Goal: Task Accomplishment & Management: Complete application form

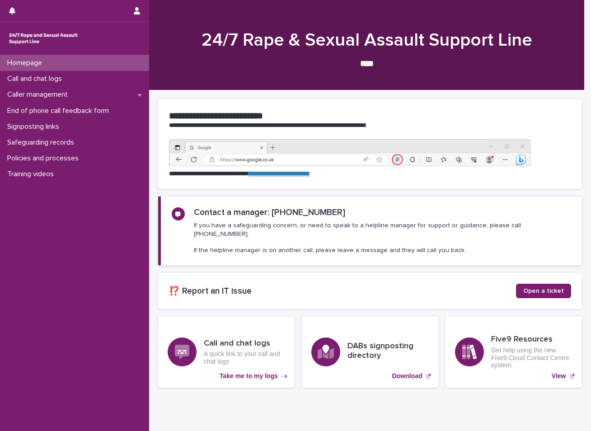
click at [64, 68] on div "Homepage" at bounding box center [74, 63] width 149 height 16
click at [76, 327] on div "Homepage Call and chat logs Caller management End of phone call feedback form S…" at bounding box center [74, 243] width 149 height 376
click at [41, 344] on div "Homepage Call and chat logs Caller management End of phone call feedback form S…" at bounding box center [74, 243] width 149 height 376
click at [25, 76] on p "Call and chat logs" at bounding box center [37, 79] width 66 height 9
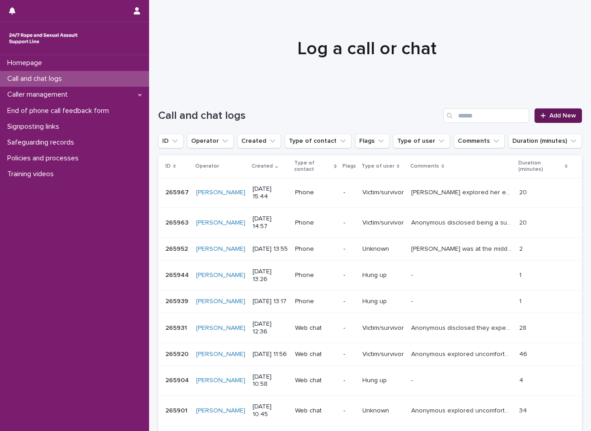
click at [553, 116] on span "Add New" at bounding box center [563, 116] width 27 height 6
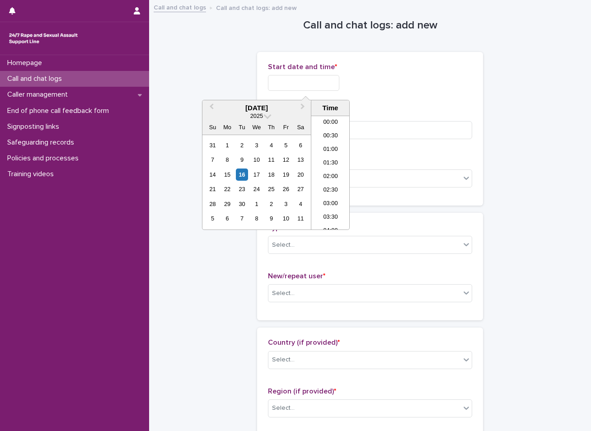
click at [286, 76] on input "text" at bounding box center [303, 83] width 71 height 16
click at [244, 172] on div "16" at bounding box center [242, 175] width 12 height 12
click at [321, 174] on li "08:30" at bounding box center [330, 173] width 38 height 14
click at [333, 86] on input "**********" at bounding box center [303, 83] width 71 height 16
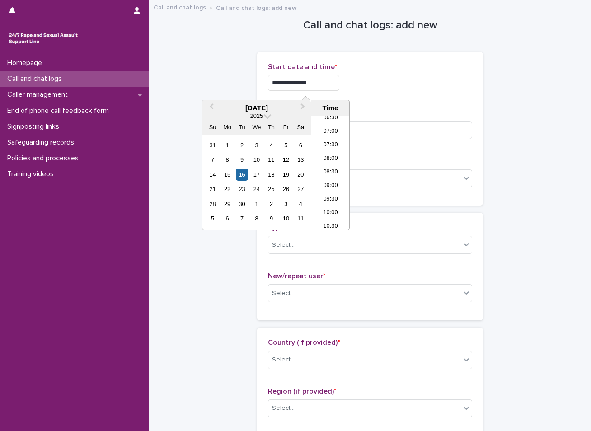
type input "**********"
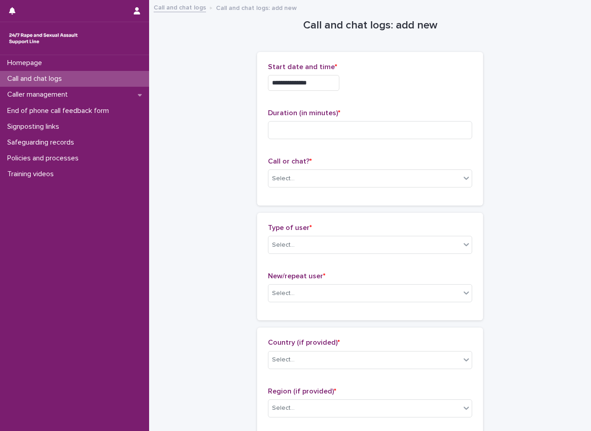
drag, startPoint x: 194, startPoint y: 67, endPoint x: 205, endPoint y: 100, distance: 34.6
click at [312, 126] on input at bounding box center [370, 130] width 204 height 18
type input "**"
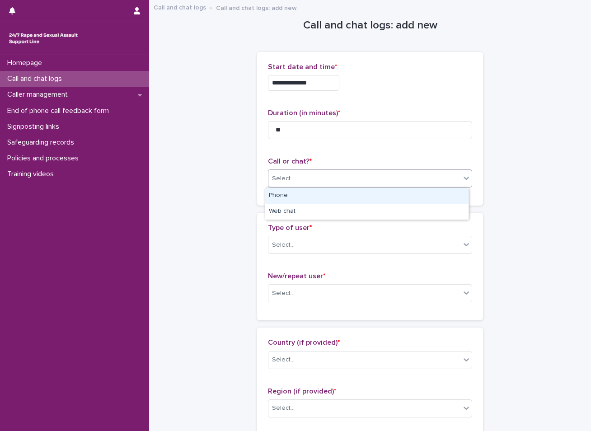
click at [334, 180] on div "Select..." at bounding box center [364, 178] width 192 height 15
click at [317, 199] on div "Phone" at bounding box center [366, 196] width 203 height 16
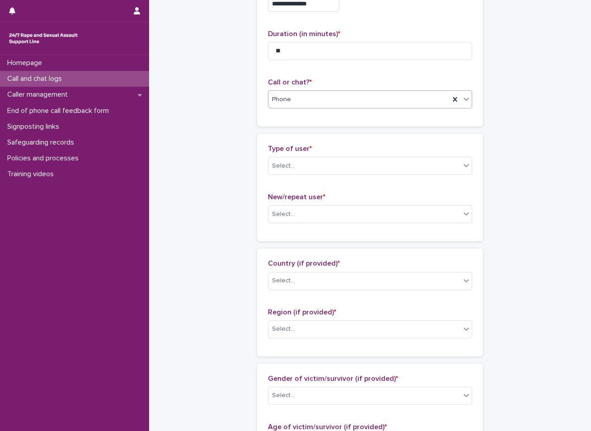
scroll to position [90, 0]
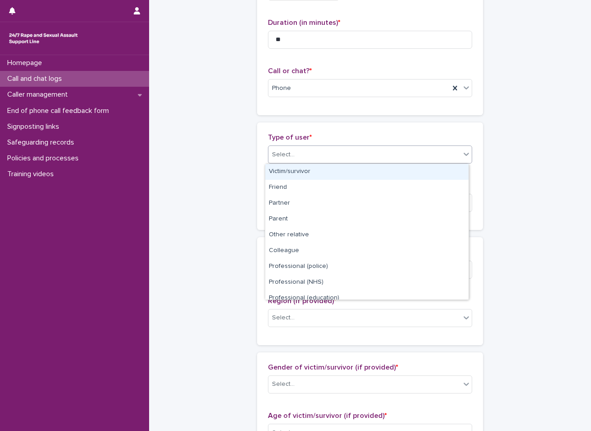
click at [330, 157] on div "Select..." at bounding box center [364, 154] width 192 height 15
click at [300, 173] on div "Victim/survivor" at bounding box center [366, 172] width 203 height 16
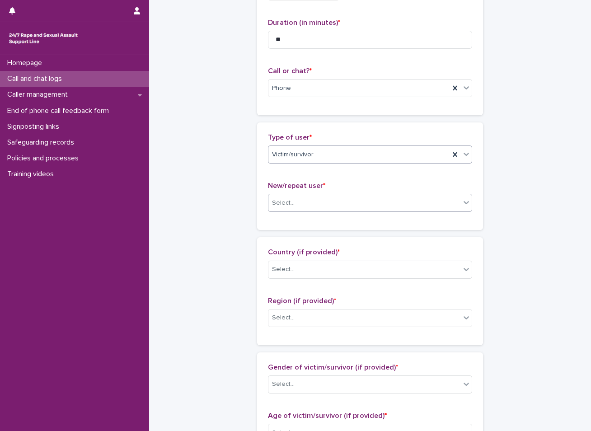
click at [299, 204] on div "Select..." at bounding box center [364, 203] width 192 height 15
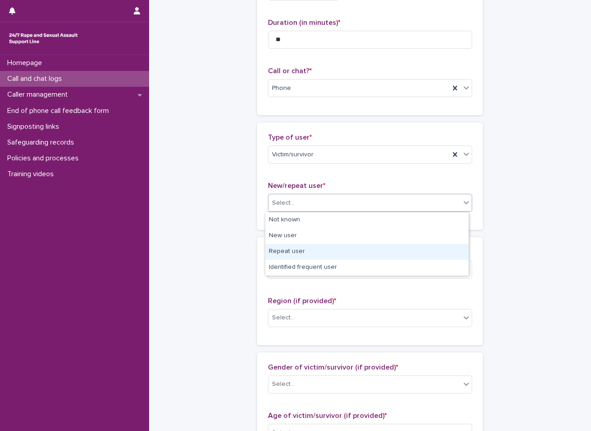
click at [292, 252] on div "Repeat user" at bounding box center [366, 252] width 203 height 16
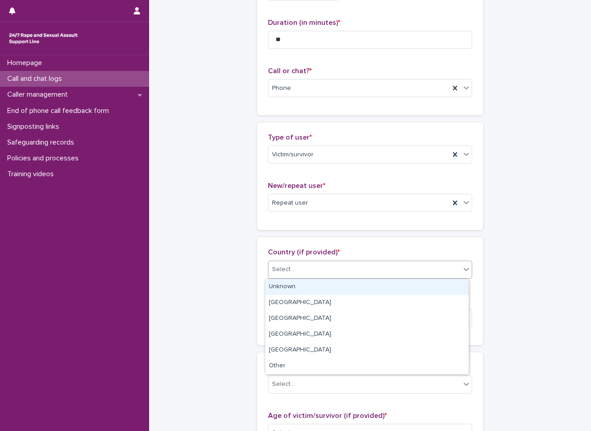
click at [290, 271] on div "Select..." at bounding box center [283, 269] width 23 height 9
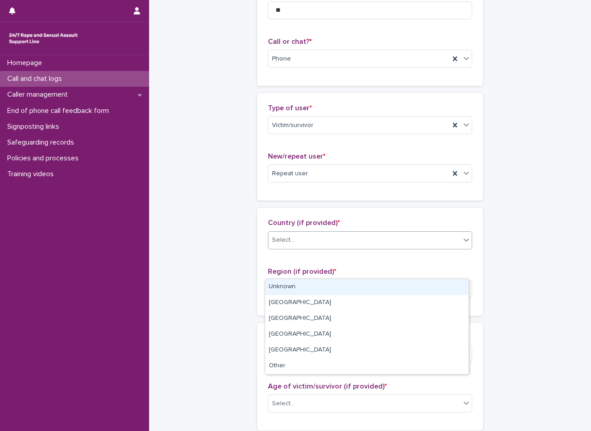
scroll to position [136, 0]
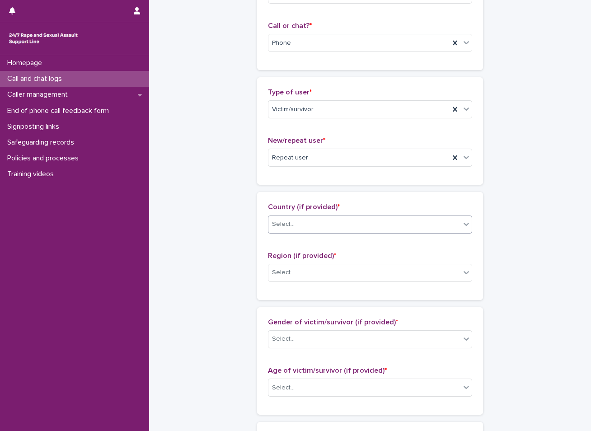
click at [319, 222] on div "Select..." at bounding box center [364, 224] width 192 height 15
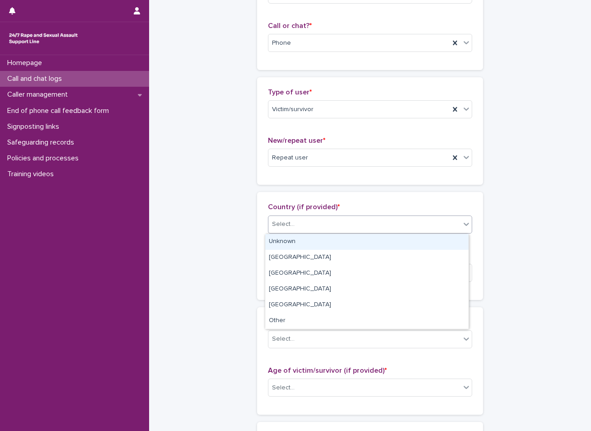
click at [300, 224] on div "Select..." at bounding box center [364, 224] width 192 height 15
click at [286, 247] on div "Unknown" at bounding box center [366, 242] width 203 height 16
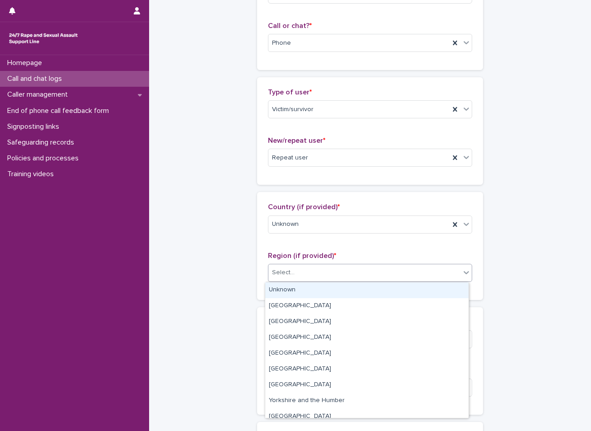
click at [280, 268] on div "Select..." at bounding box center [283, 272] width 23 height 9
click at [273, 290] on div "Unknown" at bounding box center [366, 290] width 203 height 16
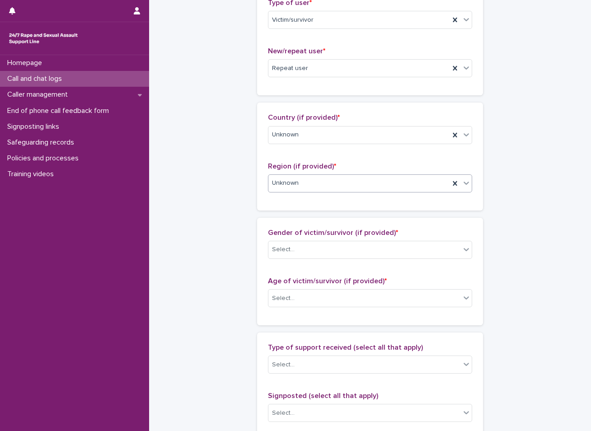
scroll to position [226, 0]
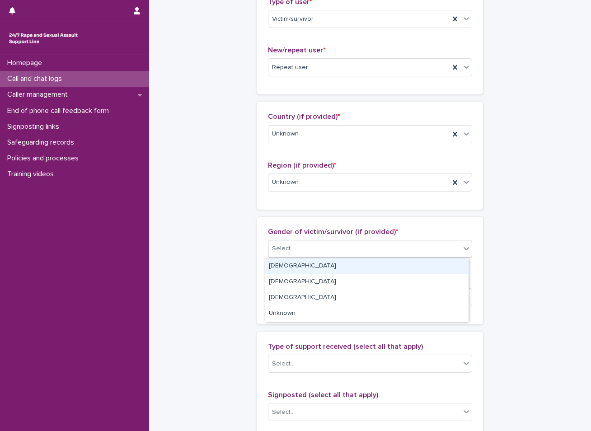
click at [345, 243] on div "Select..." at bounding box center [364, 248] width 192 height 15
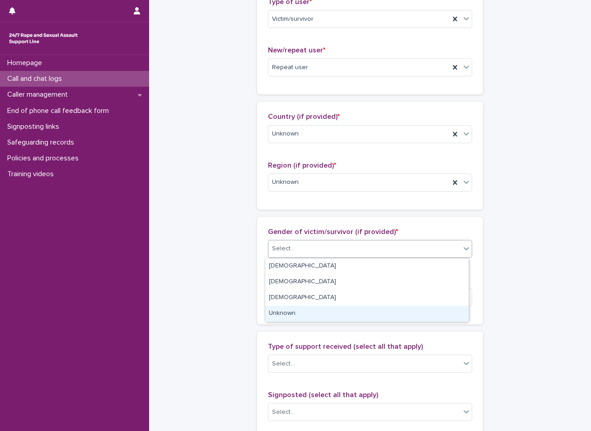
click at [294, 311] on div "Unknown" at bounding box center [366, 314] width 203 height 16
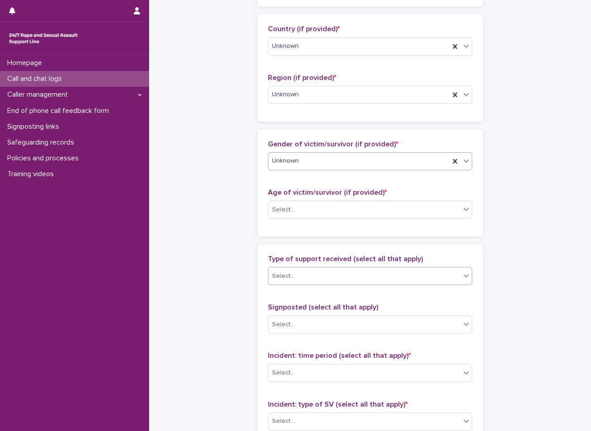
scroll to position [316, 0]
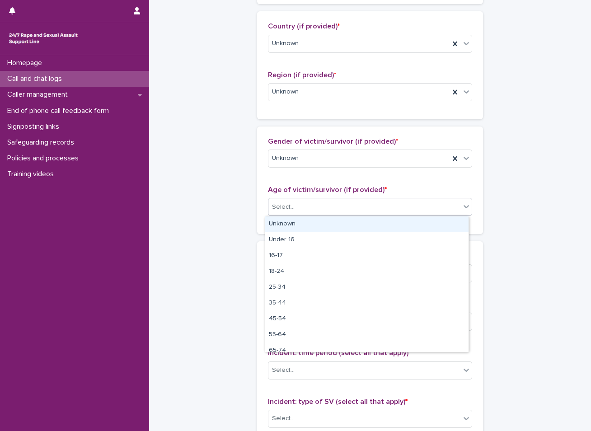
click at [314, 204] on div "Select..." at bounding box center [364, 207] width 192 height 15
click at [293, 226] on div "Unknown" at bounding box center [366, 224] width 203 height 16
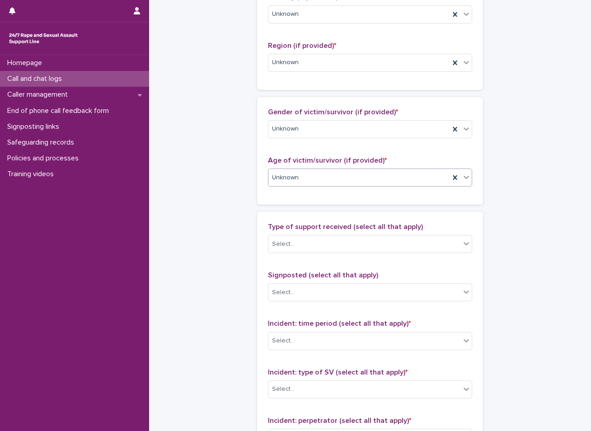
scroll to position [362, 0]
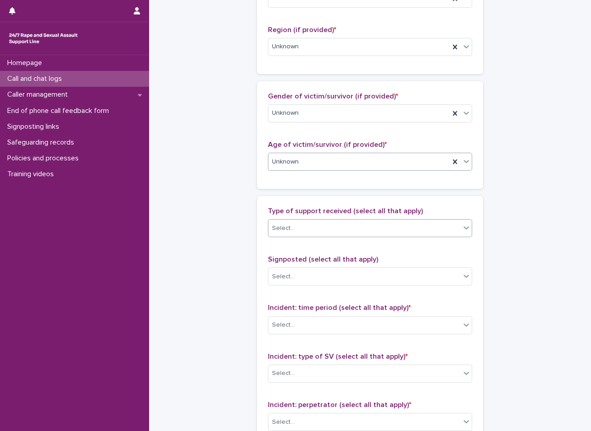
click at [311, 220] on div "Select..." at bounding box center [370, 228] width 204 height 18
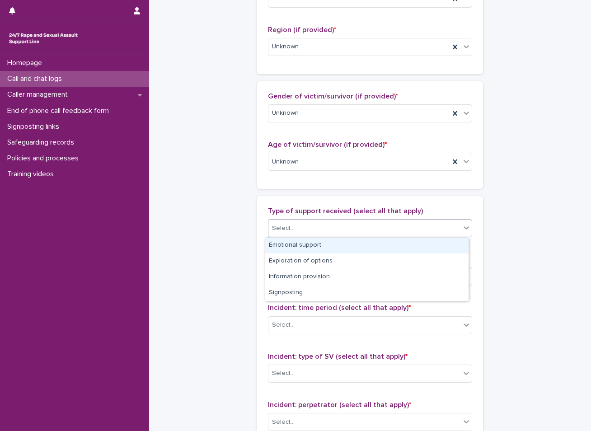
click at [301, 246] on div "Emotional support" at bounding box center [366, 246] width 203 height 16
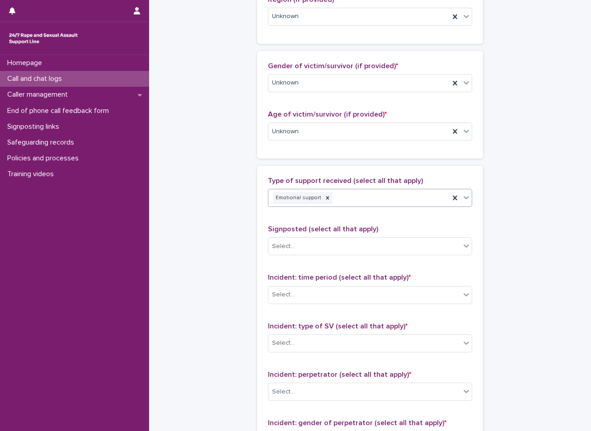
scroll to position [407, 0]
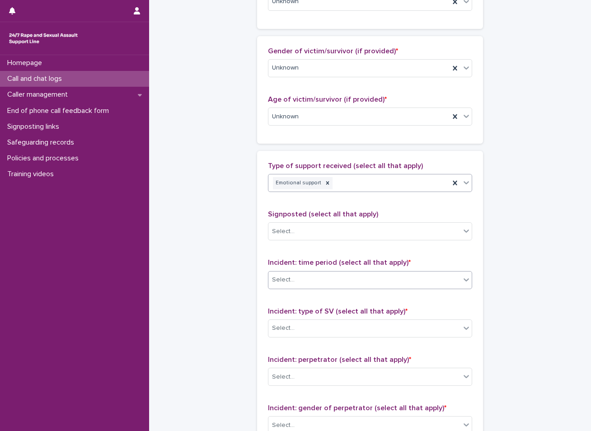
click at [305, 283] on div "Select..." at bounding box center [364, 280] width 192 height 15
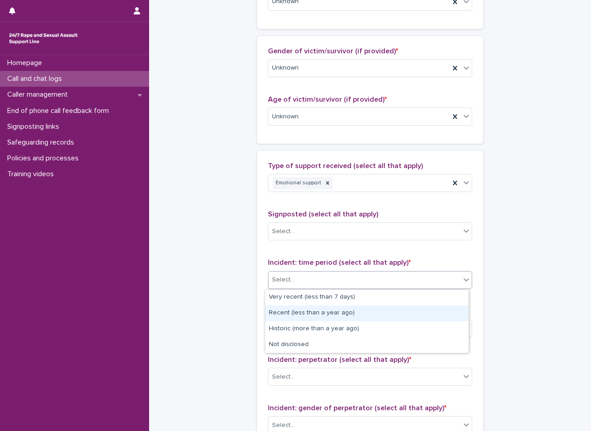
click at [301, 317] on div "Recent (less than a year ago)" at bounding box center [366, 314] width 203 height 16
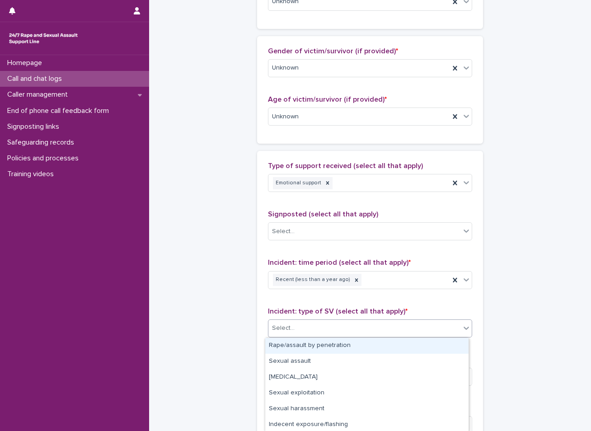
click at [302, 323] on div "Select..." at bounding box center [364, 328] width 192 height 15
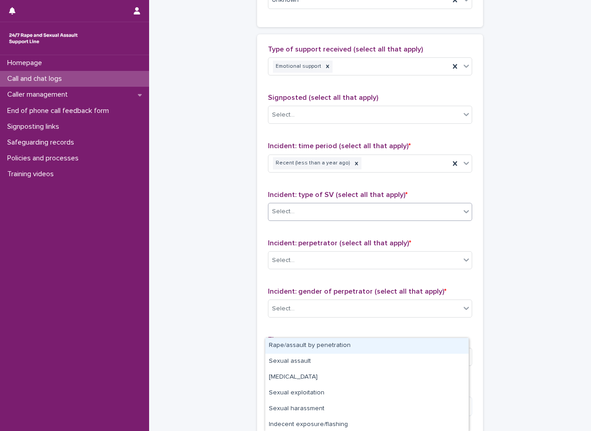
scroll to position [542, 0]
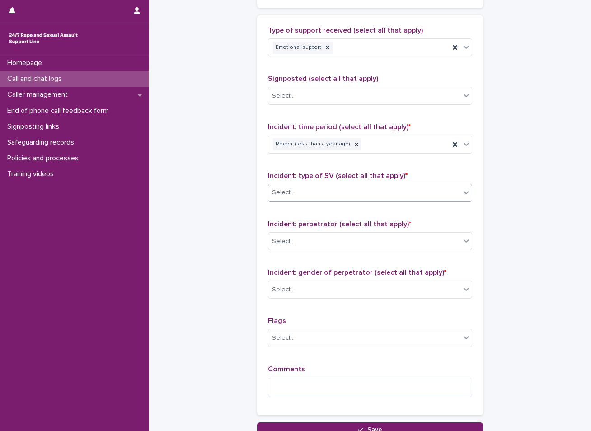
click at [303, 191] on div "Select..." at bounding box center [364, 192] width 192 height 15
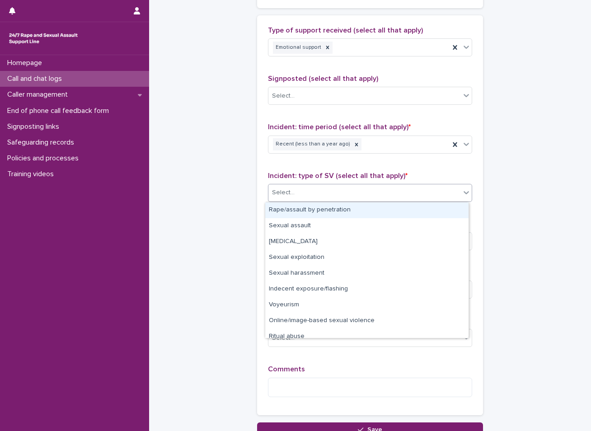
click at [283, 193] on div "Select..." at bounding box center [283, 192] width 23 height 9
click at [298, 210] on div "Rape/assault by penetration" at bounding box center [366, 210] width 203 height 16
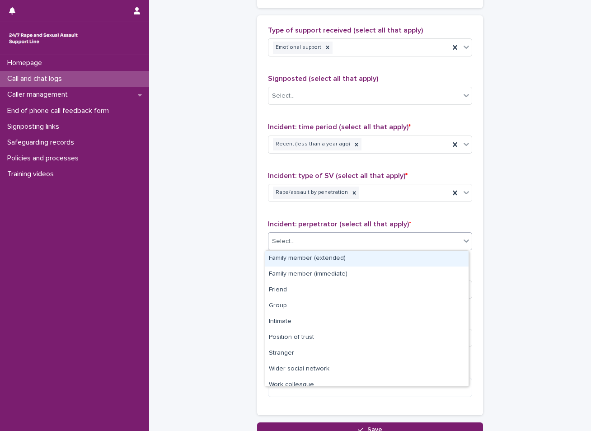
click at [307, 236] on div "Select..." at bounding box center [364, 241] width 192 height 15
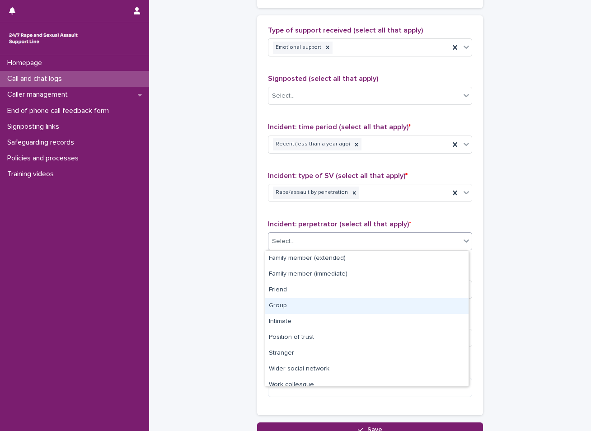
click at [292, 308] on div "Group" at bounding box center [366, 306] width 203 height 16
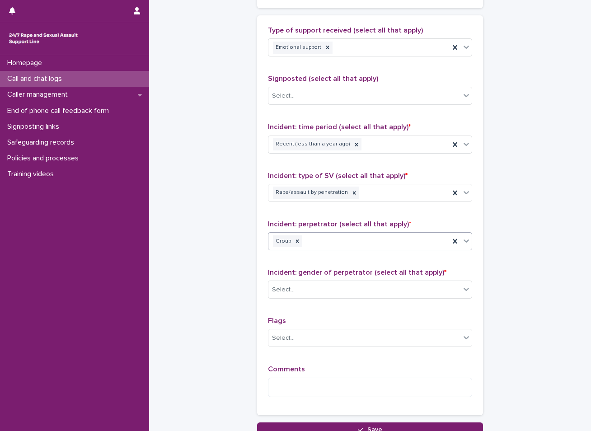
scroll to position [588, 0]
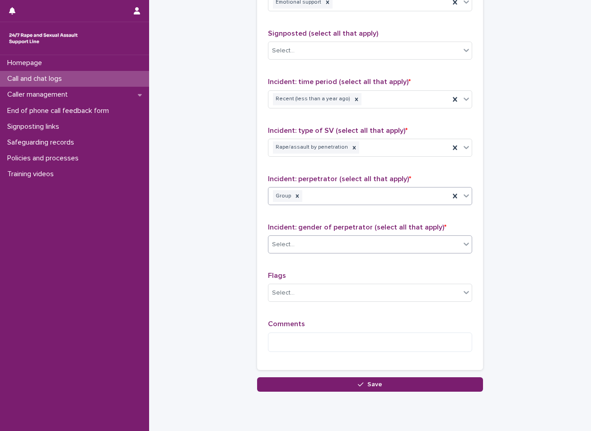
click at [307, 245] on div "Select..." at bounding box center [364, 244] width 192 height 15
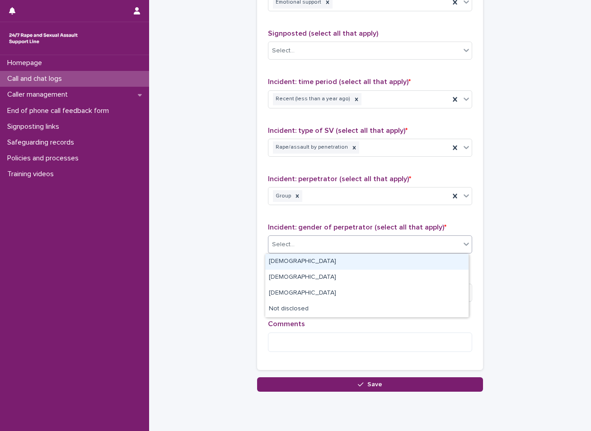
click at [324, 266] on div "[DEMOGRAPHIC_DATA]" at bounding box center [366, 262] width 203 height 16
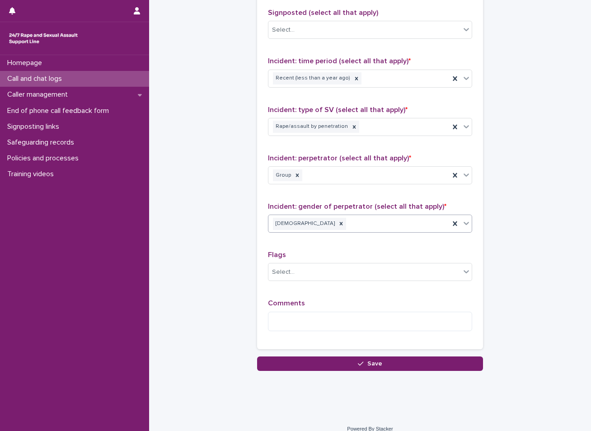
scroll to position [619, 0]
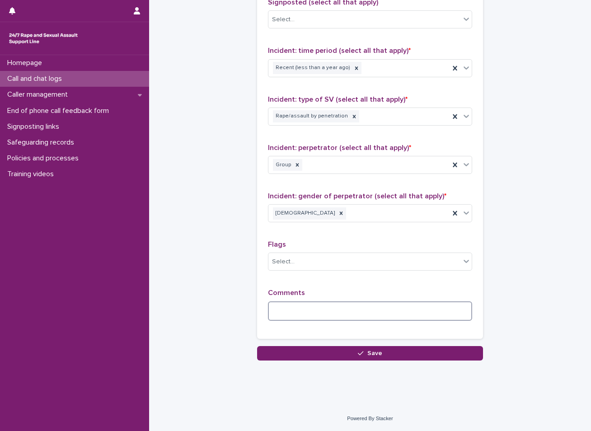
click at [288, 312] on textarea at bounding box center [370, 310] width 204 height 19
type textarea "*"
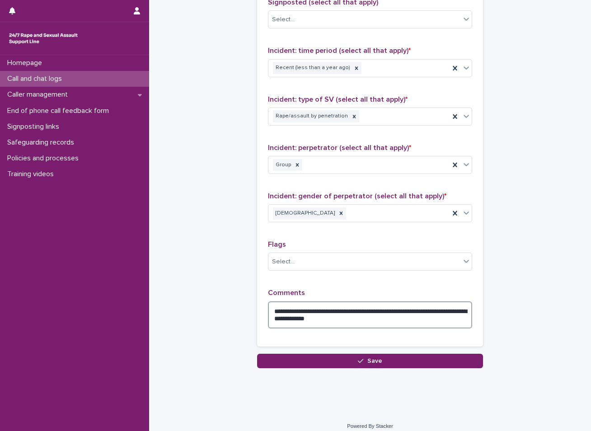
click at [269, 317] on textarea "**********" at bounding box center [370, 314] width 204 height 27
click at [298, 318] on textarea "**********" at bounding box center [370, 314] width 204 height 27
click at [400, 319] on textarea "**********" at bounding box center [370, 314] width 204 height 27
click at [394, 319] on textarea "**********" at bounding box center [370, 314] width 204 height 27
click at [461, 319] on textarea "**********" at bounding box center [370, 314] width 204 height 27
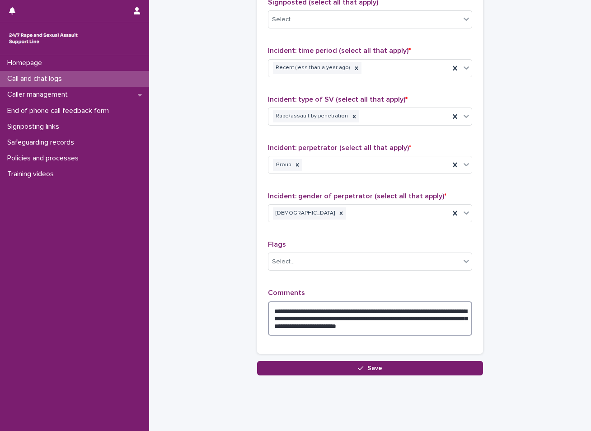
click at [288, 311] on textarea "**********" at bounding box center [370, 318] width 204 height 34
click at [290, 312] on textarea "**********" at bounding box center [370, 318] width 204 height 34
click at [445, 311] on textarea "**********" at bounding box center [370, 318] width 204 height 34
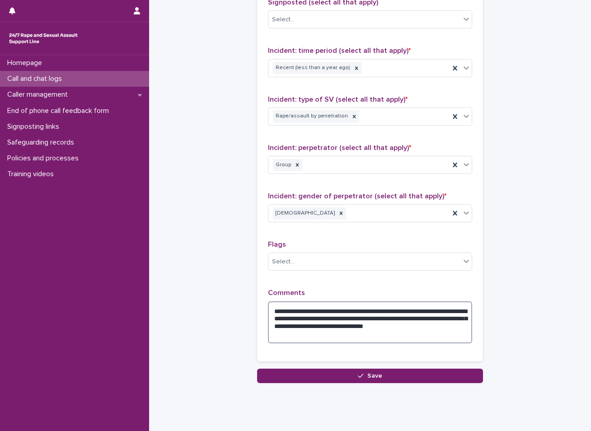
click at [348, 325] on textarea "**********" at bounding box center [370, 322] width 204 height 42
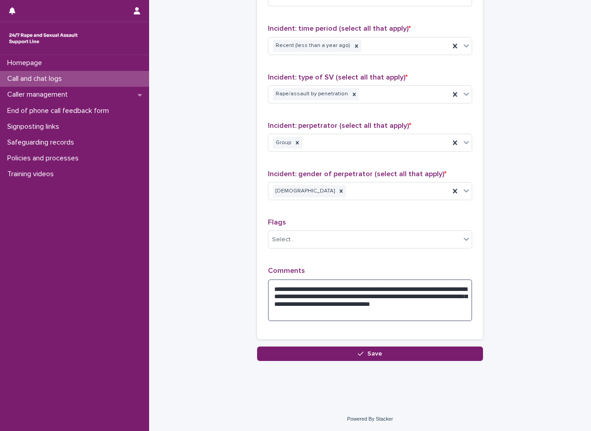
scroll to position [641, 0]
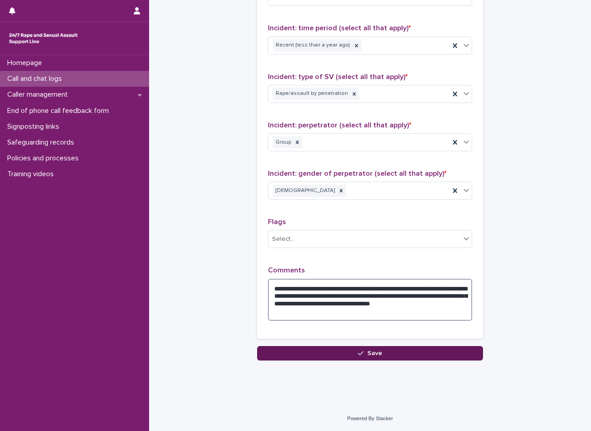
type textarea "**********"
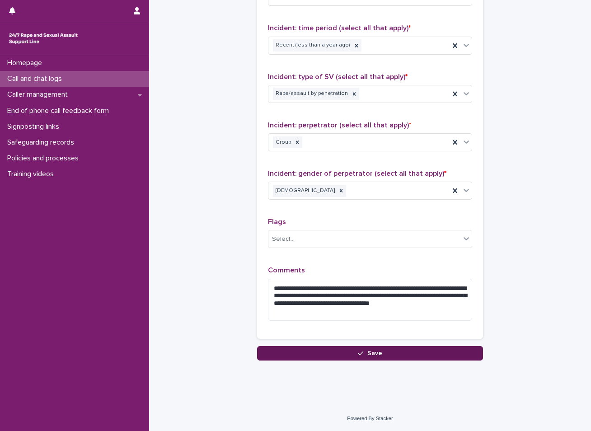
click at [369, 350] on span "Save" at bounding box center [374, 353] width 15 height 6
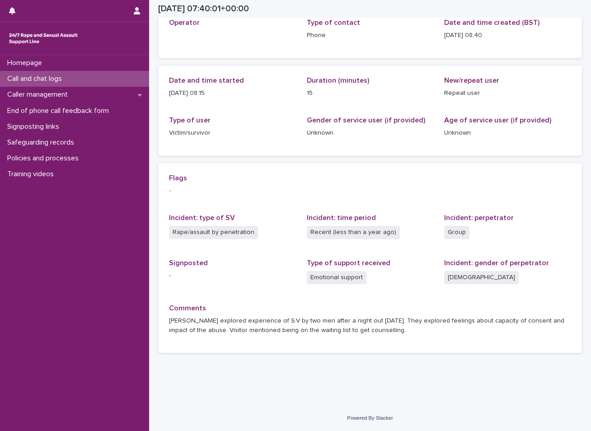
scroll to position [58, 0]
click at [104, 78] on div "Call and chat logs" at bounding box center [74, 79] width 149 height 16
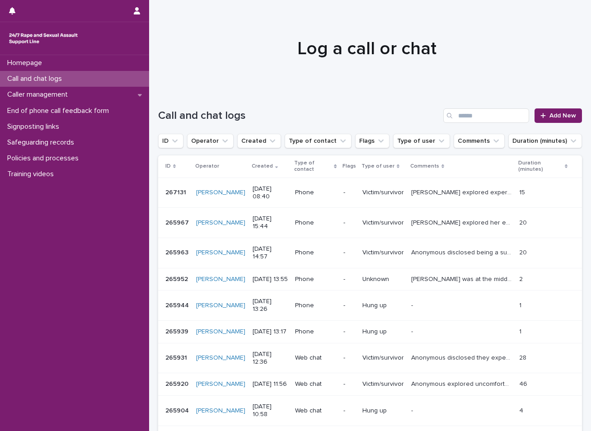
click at [44, 81] on p "Call and chat logs" at bounding box center [37, 79] width 66 height 9
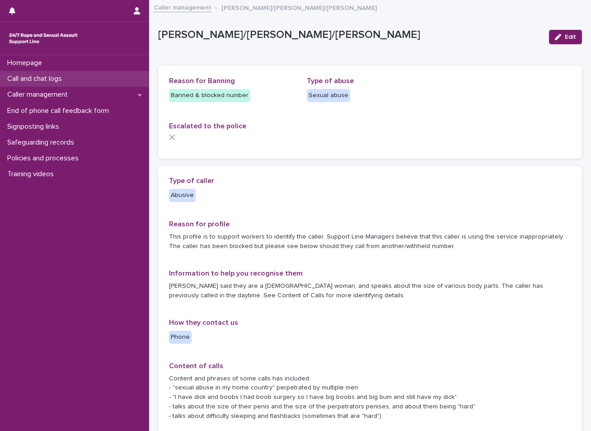
click at [44, 79] on p "Call and chat logs" at bounding box center [37, 79] width 66 height 9
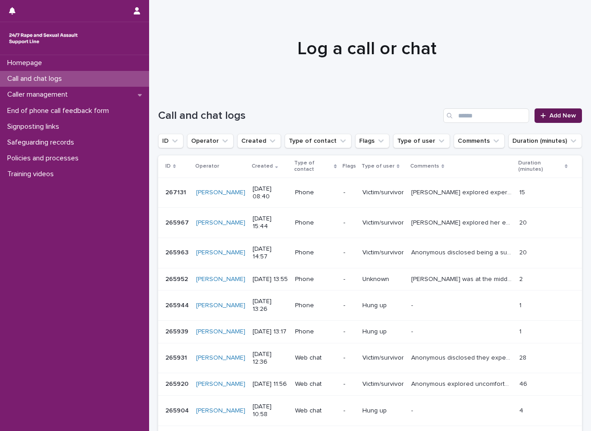
click at [562, 113] on span "Add New" at bounding box center [563, 116] width 27 height 6
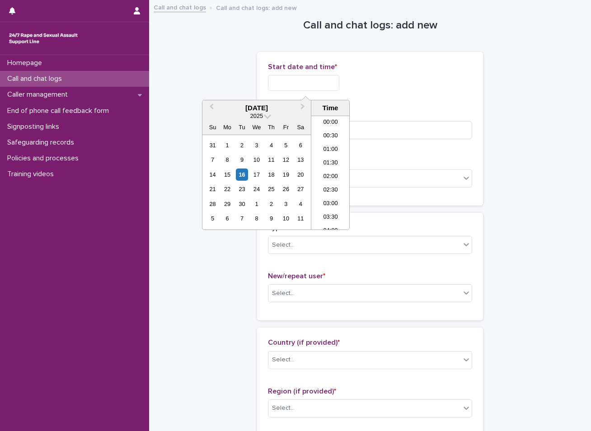
drag, startPoint x: 314, startPoint y: 80, endPoint x: 308, endPoint y: 95, distance: 16.6
click at [314, 80] on input "text" at bounding box center [303, 83] width 71 height 16
click at [242, 175] on div "16" at bounding box center [242, 175] width 12 height 12
click at [324, 172] on li "08:30" at bounding box center [330, 173] width 38 height 14
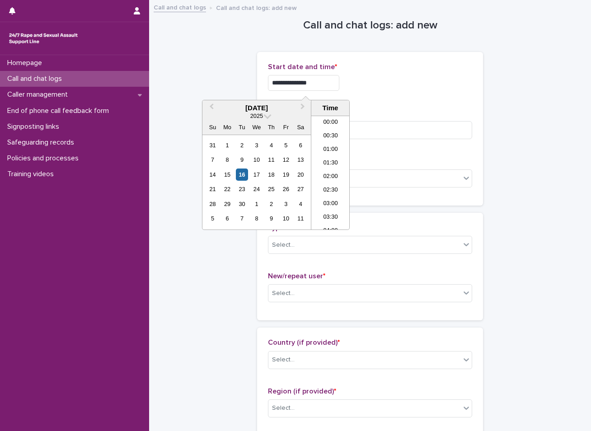
click at [324, 81] on input "**********" at bounding box center [303, 83] width 71 height 16
type input "**********"
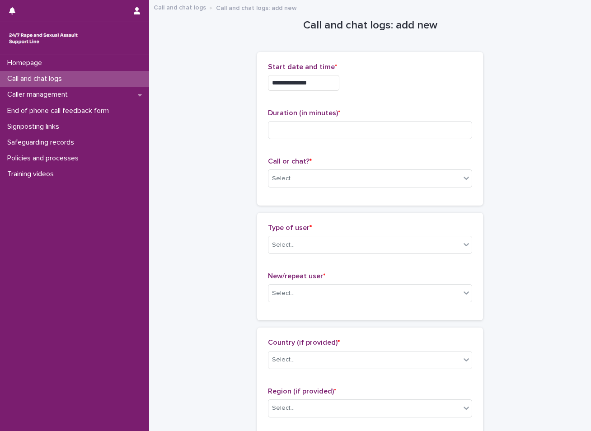
click at [299, 128] on input at bounding box center [370, 130] width 204 height 18
type input "*"
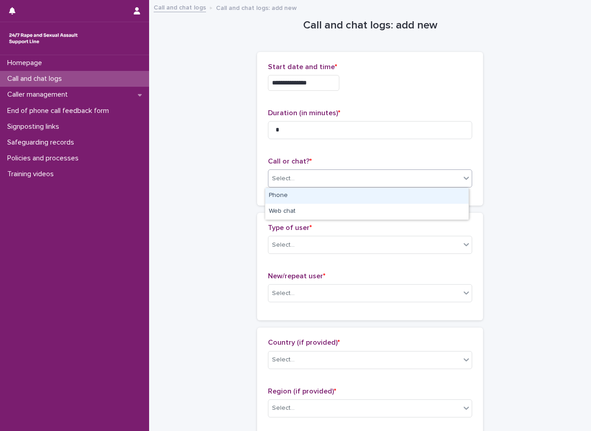
click at [275, 174] on div "Select..." at bounding box center [283, 178] width 23 height 9
click at [286, 199] on div "Phone" at bounding box center [366, 196] width 203 height 16
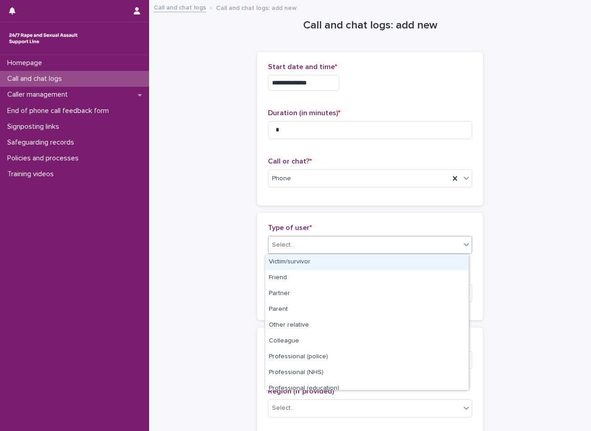
click at [275, 241] on div "Select..." at bounding box center [283, 244] width 23 height 9
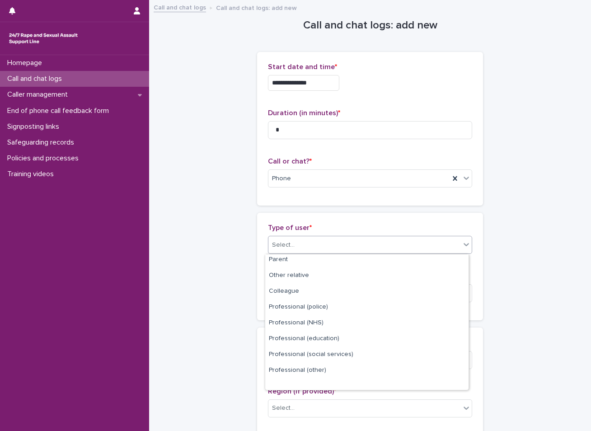
scroll to position [102, 0]
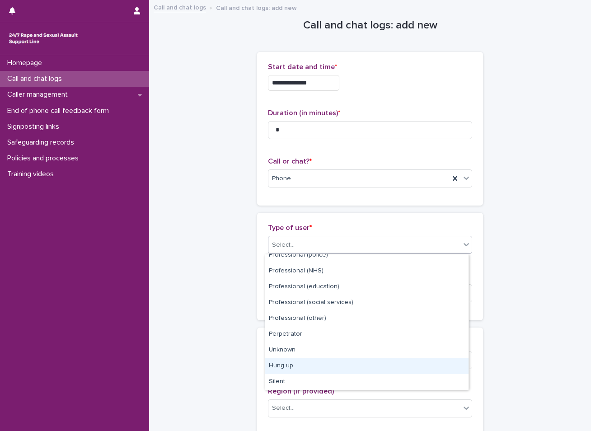
click at [299, 362] on div "Hung up" at bounding box center [366, 366] width 203 height 16
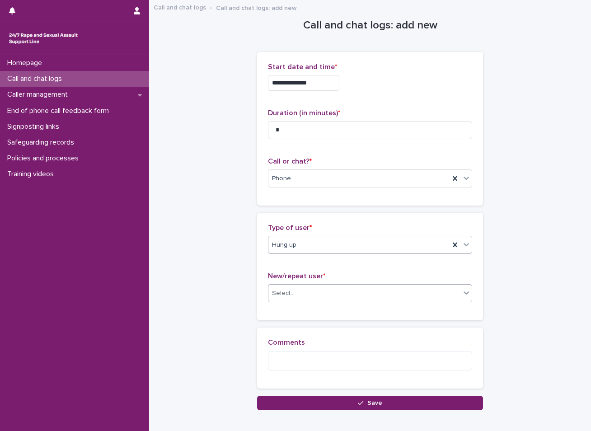
click at [296, 288] on div "Select..." at bounding box center [364, 293] width 192 height 15
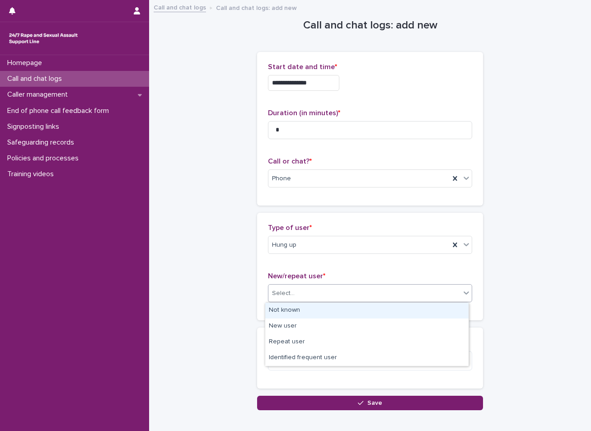
click at [296, 311] on div "Not known" at bounding box center [366, 311] width 203 height 16
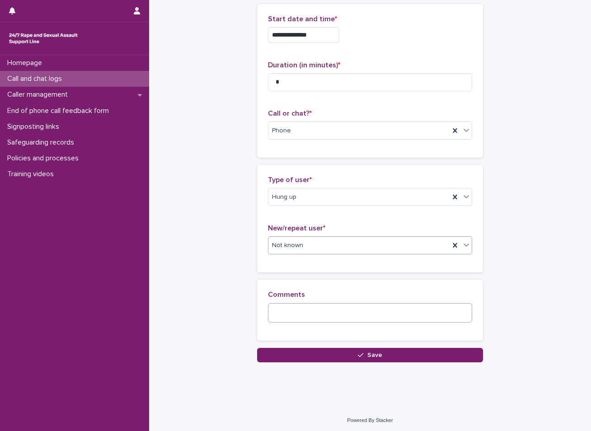
scroll to position [50, 0]
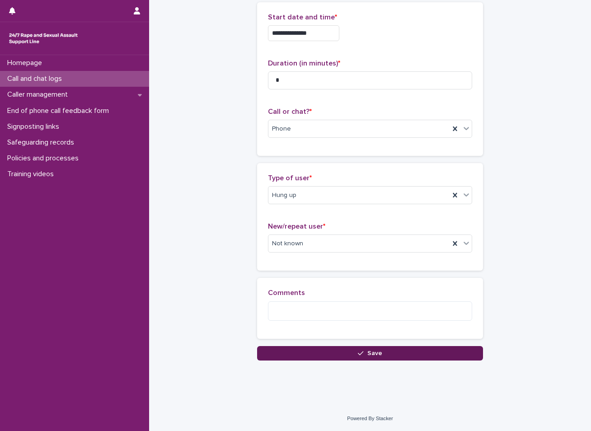
click at [318, 352] on button "Save" at bounding box center [370, 353] width 226 height 14
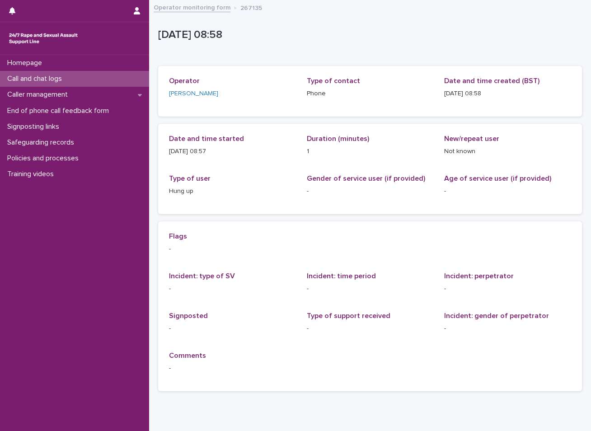
click at [84, 82] on div "Call and chat logs" at bounding box center [74, 79] width 149 height 16
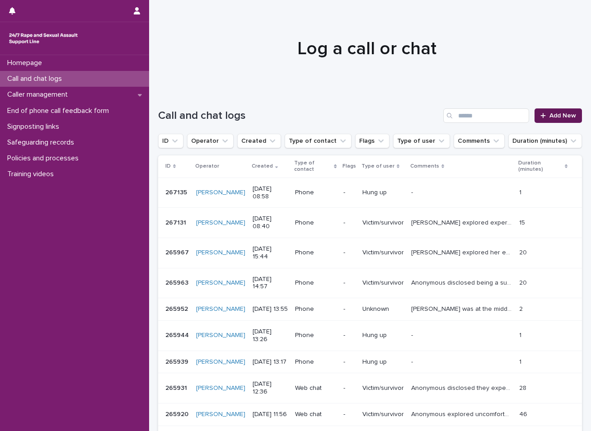
click at [559, 114] on span "Add New" at bounding box center [563, 116] width 27 height 6
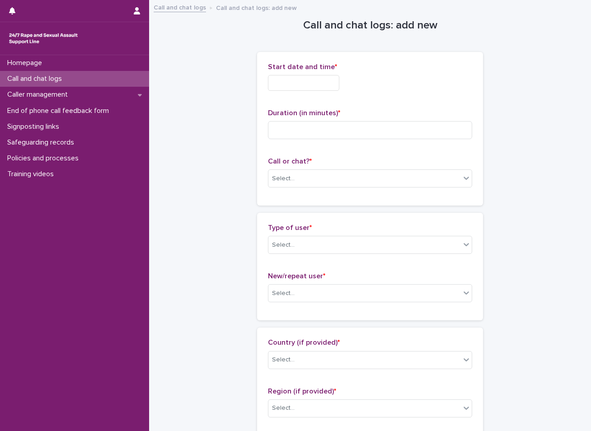
click at [320, 78] on input "text" at bounding box center [303, 83] width 71 height 16
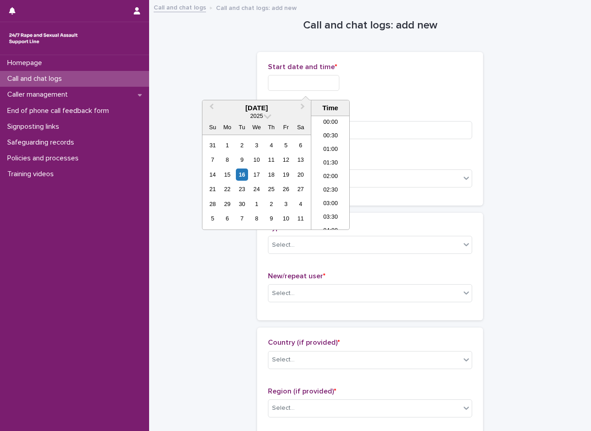
scroll to position [194, 0]
click at [240, 174] on div "16" at bounding box center [242, 175] width 12 height 12
click at [329, 172] on li "09:00" at bounding box center [330, 173] width 38 height 14
click at [320, 83] on input "**********" at bounding box center [303, 83] width 71 height 16
type input "**********"
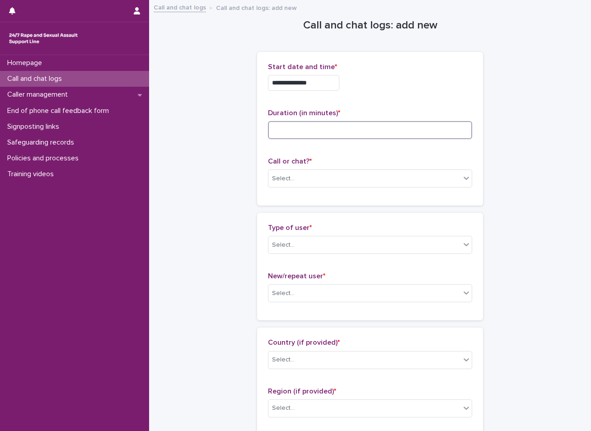
click at [374, 131] on input at bounding box center [370, 130] width 204 height 18
type input "*"
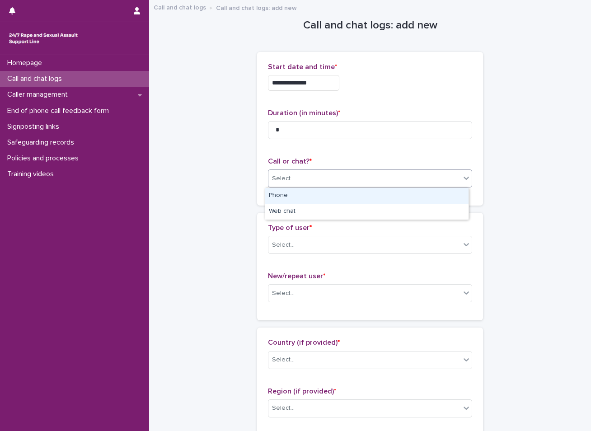
click at [335, 175] on div "Select..." at bounding box center [364, 178] width 192 height 15
click at [300, 197] on div "Phone" at bounding box center [366, 196] width 203 height 16
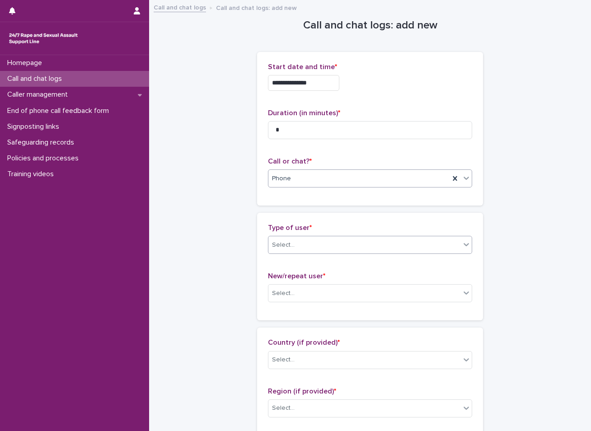
click at [281, 242] on div "Select..." at bounding box center [283, 244] width 23 height 9
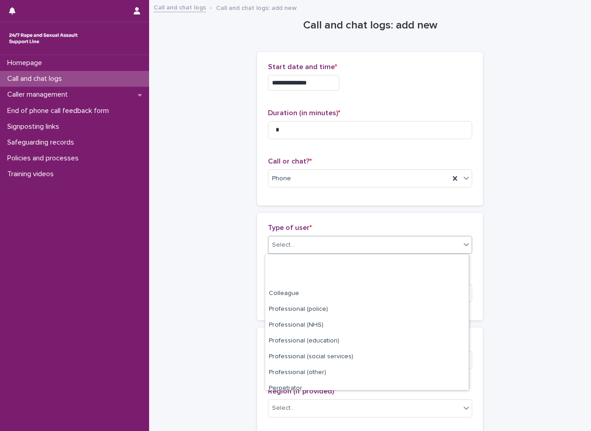
scroll to position [102, 0]
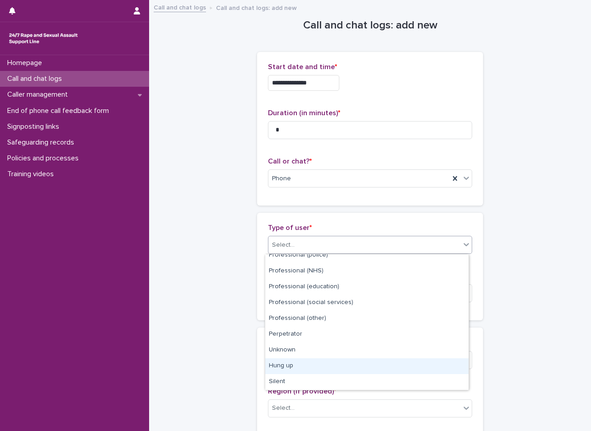
click at [290, 367] on div "Hung up" at bounding box center [366, 366] width 203 height 16
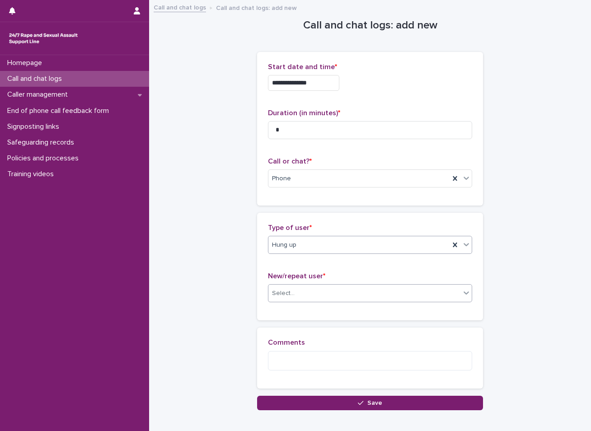
click at [282, 296] on div "Select..." at bounding box center [283, 293] width 23 height 9
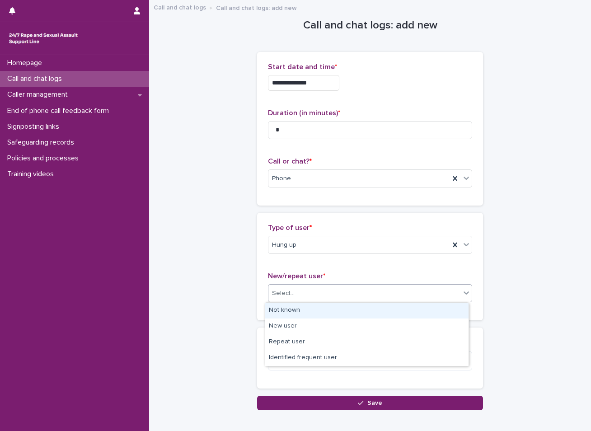
click at [283, 311] on div "Not known" at bounding box center [366, 311] width 203 height 16
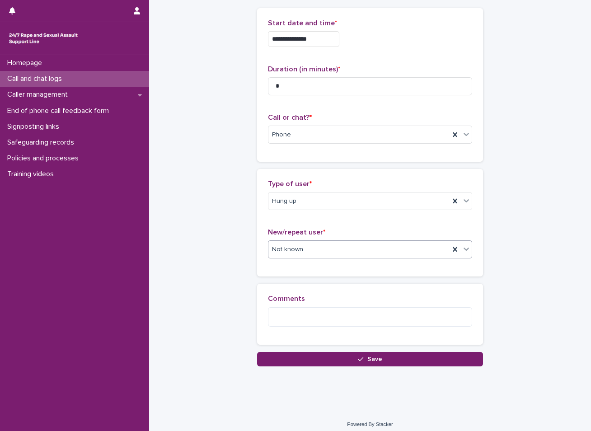
scroll to position [50, 0]
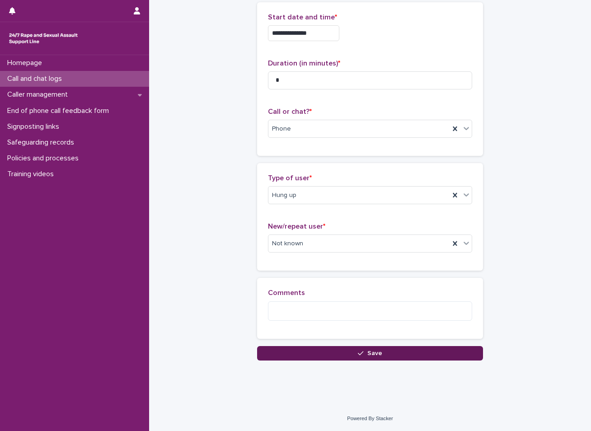
click at [324, 355] on button "Save" at bounding box center [370, 353] width 226 height 14
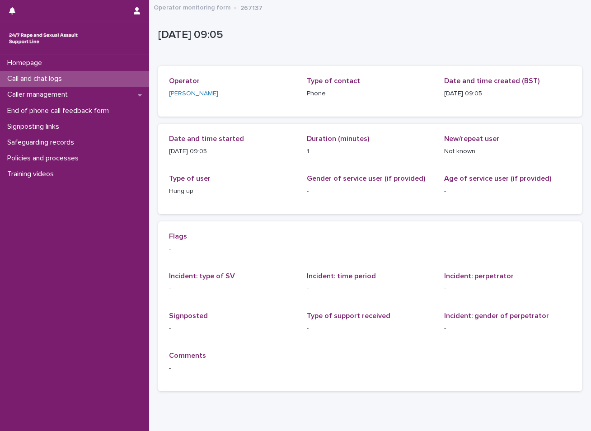
click at [85, 80] on div "Call and chat logs" at bounding box center [74, 79] width 149 height 16
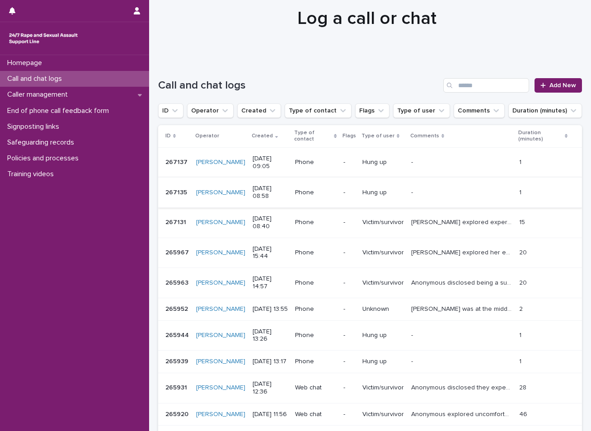
scroll to position [90, 0]
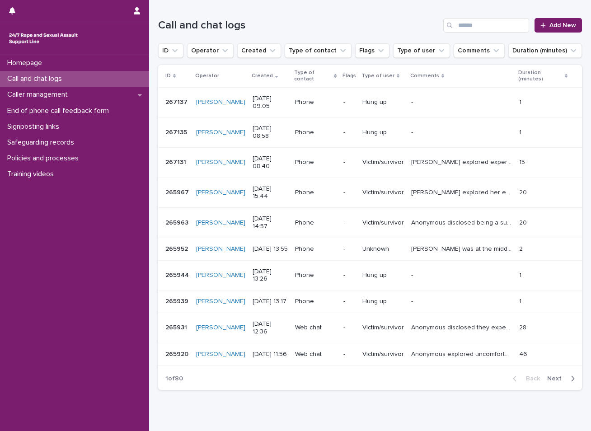
click at [49, 79] on p "Call and chat logs" at bounding box center [37, 79] width 66 height 9
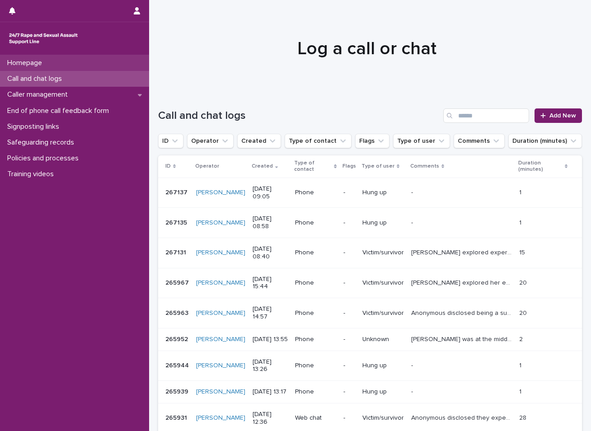
drag, startPoint x: 23, startPoint y: 79, endPoint x: 23, endPoint y: 68, distance: 10.4
click at [23, 79] on p "Call and chat logs" at bounding box center [37, 79] width 66 height 9
